Goal: Check status: Check status

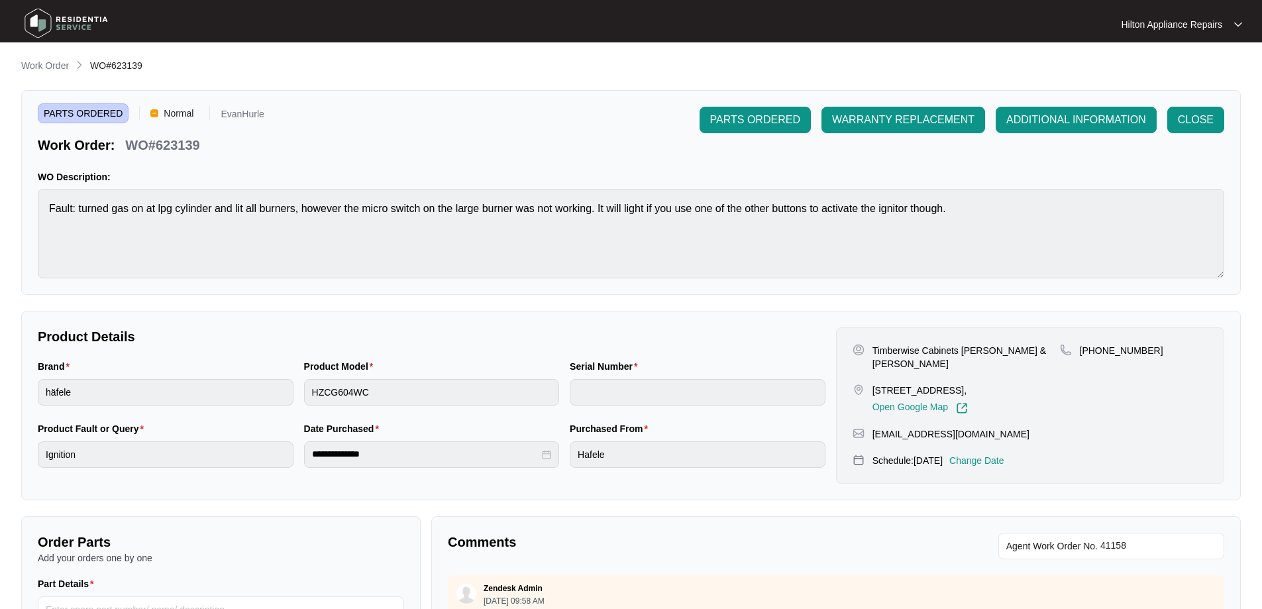
scroll to position [1044, 0]
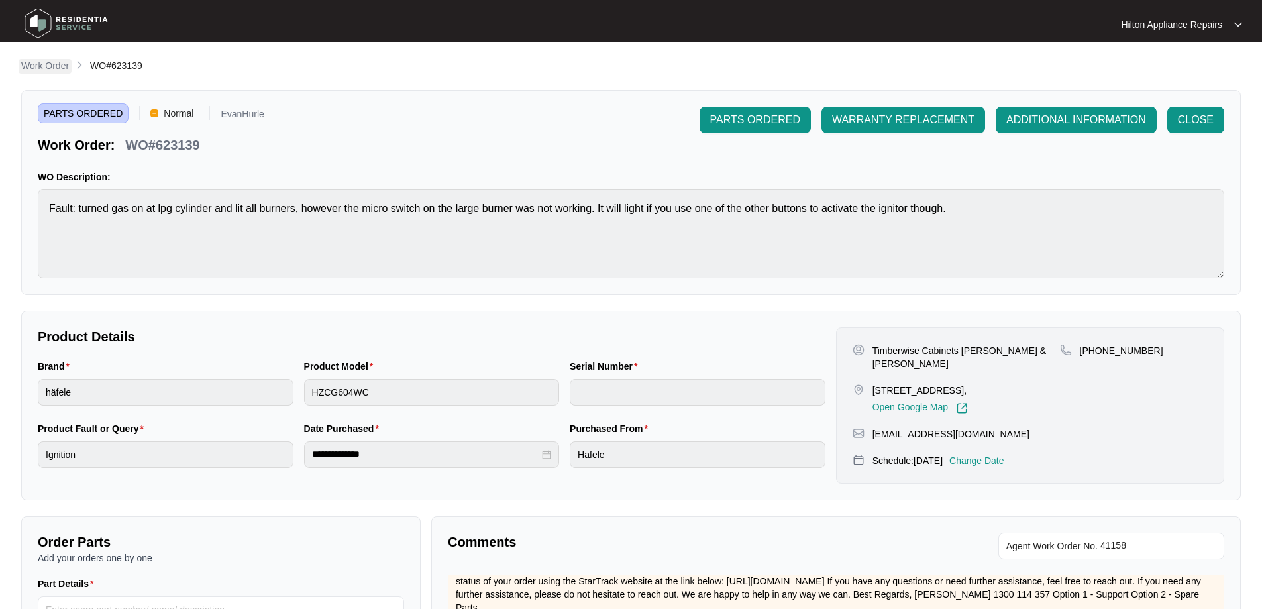
click at [44, 68] on p "Work Order" at bounding box center [45, 65] width 48 height 13
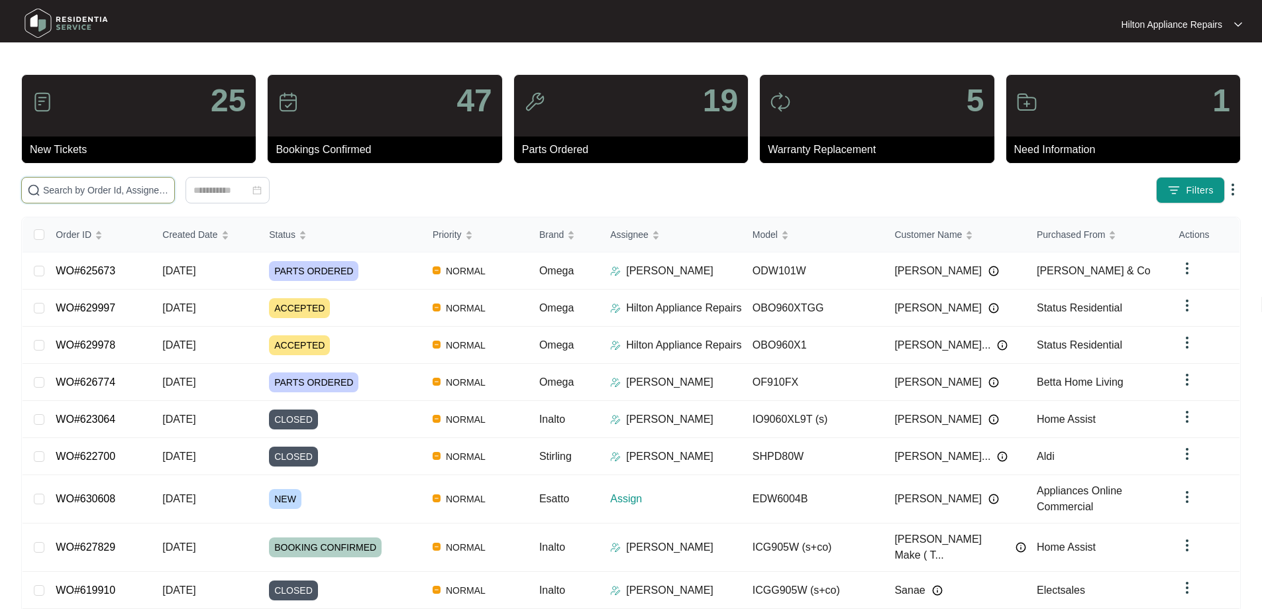
click at [164, 193] on input "text" at bounding box center [106, 190] width 126 height 15
click at [138, 190] on input "text" at bounding box center [106, 190] width 126 height 15
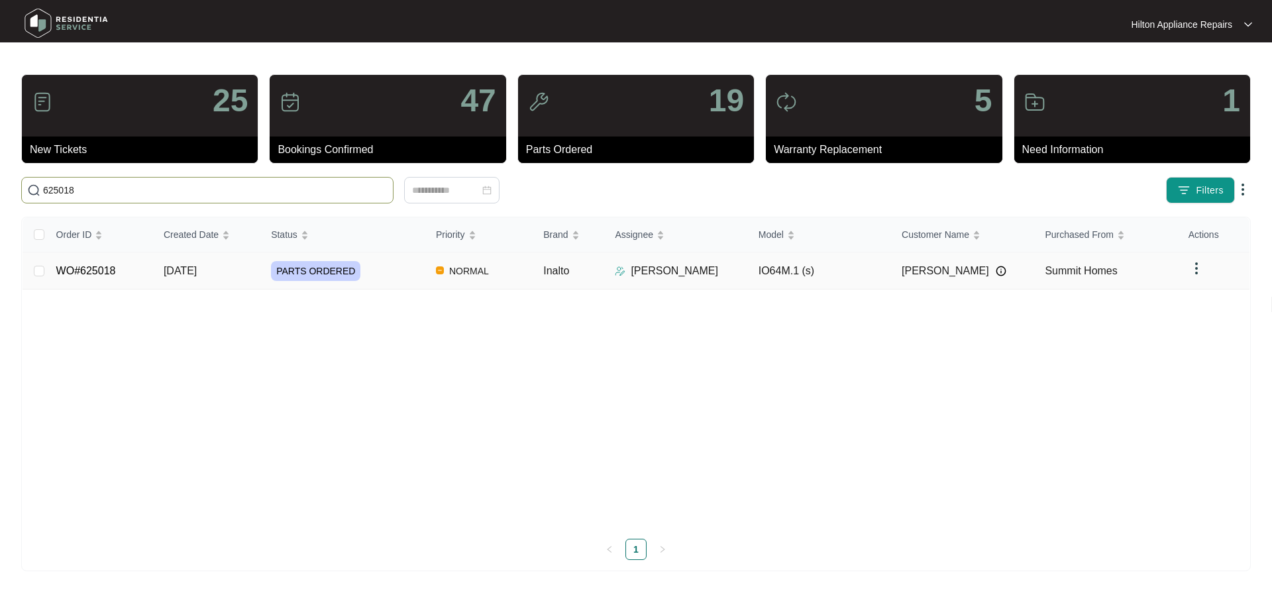
type input "625018"
click at [518, 272] on td "NORMAL" at bounding box center [478, 270] width 107 height 37
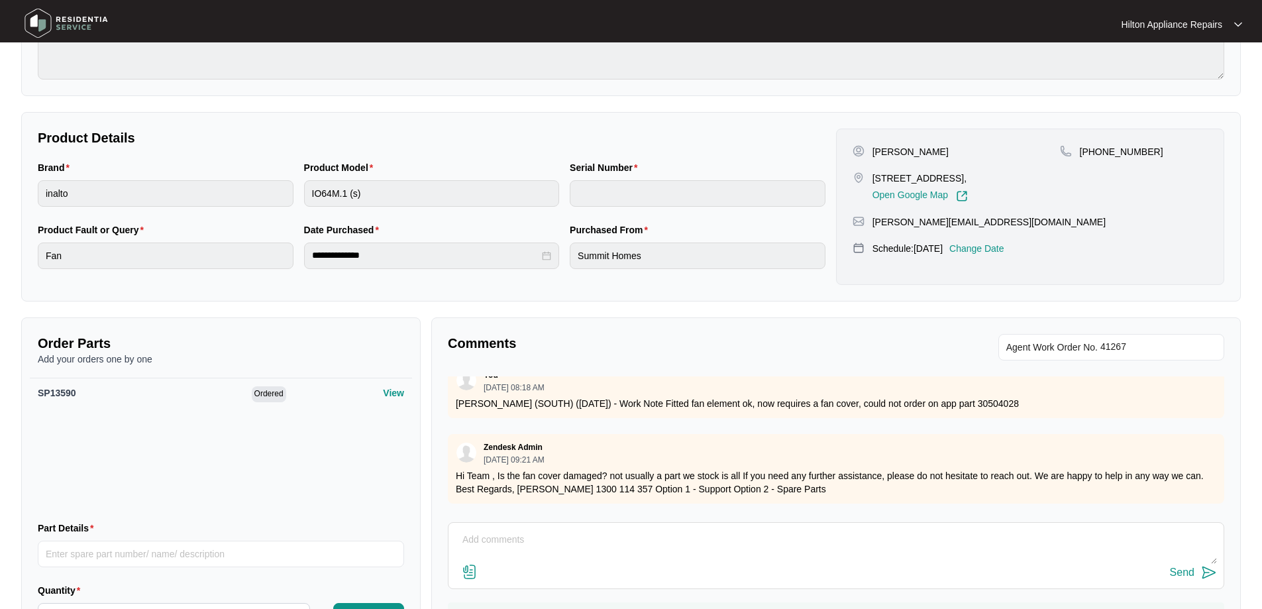
scroll to position [795, 0]
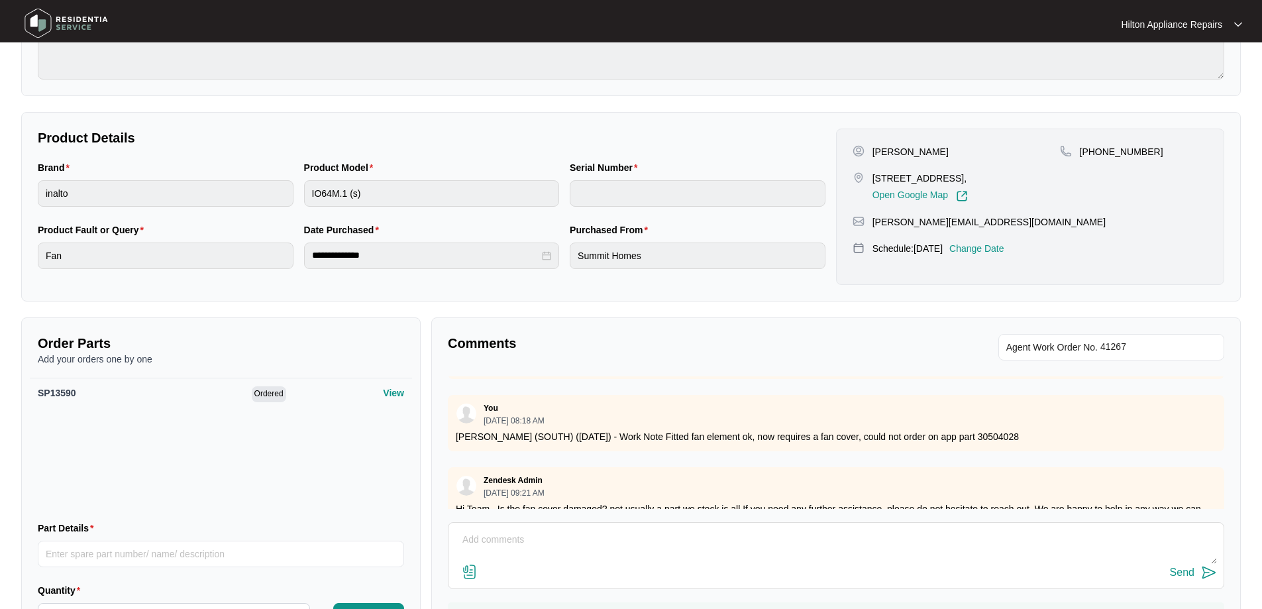
drag, startPoint x: 1029, startPoint y: 437, endPoint x: 983, endPoint y: 443, distance: 46.8
click at [983, 443] on div "You [DATE] 08:18 AM [PERSON_NAME] (SOUTH) ([DATE]) - Work Note Fitted fan eleme…" at bounding box center [836, 423] width 777 height 56
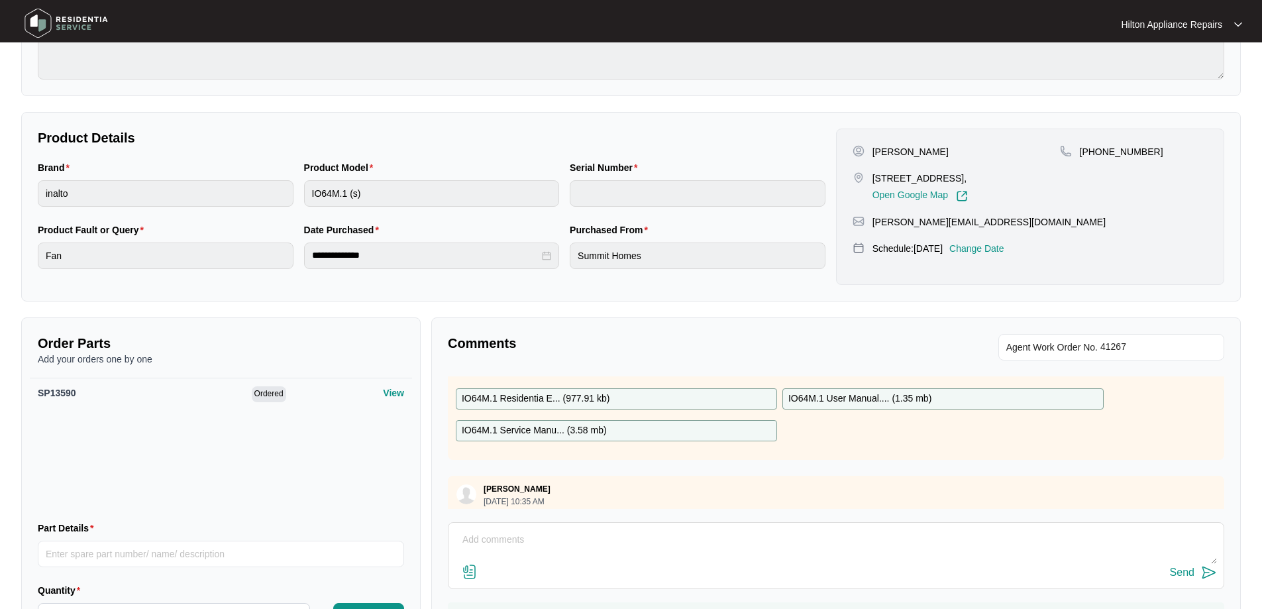
scroll to position [0, 0]
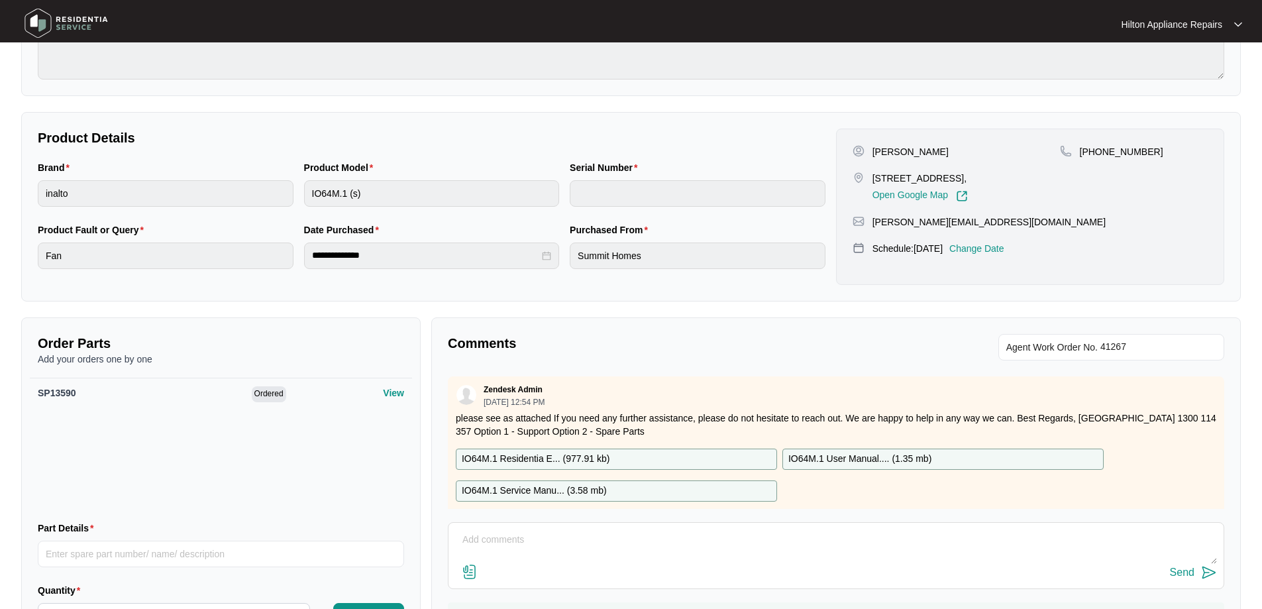
click at [675, 464] on div "IO64M.1 Residentia E... ( 977.91 kb )" at bounding box center [616, 459] width 321 height 21
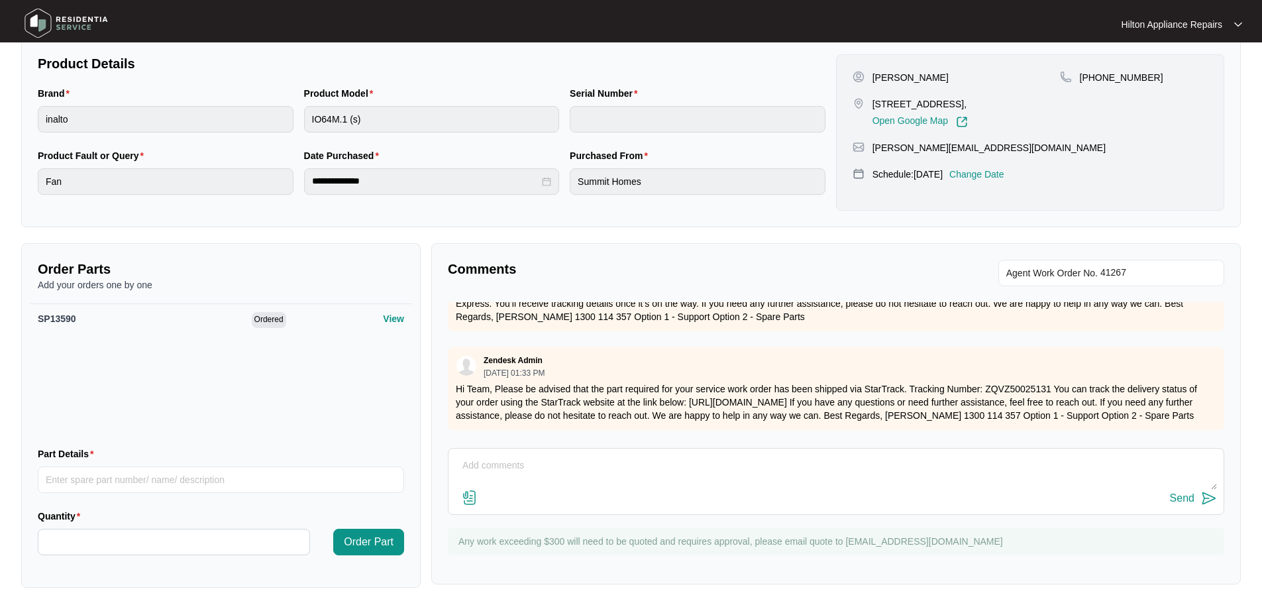
scroll to position [195, 0]
